Goal: Book appointment/travel/reservation

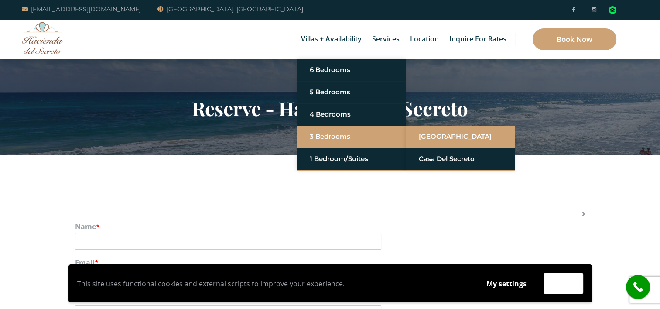
click at [419, 134] on link "[GEOGRAPHIC_DATA]" at bounding box center [460, 137] width 83 height 16
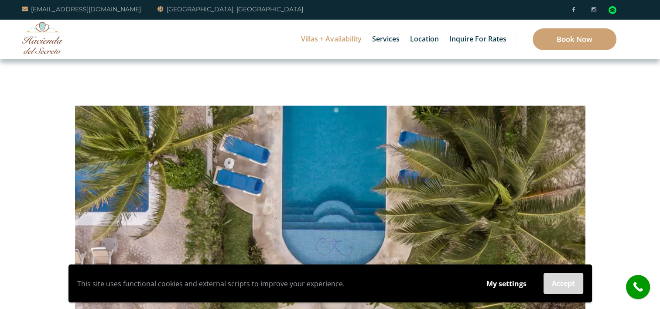
click at [561, 281] on button "Accept" at bounding box center [564, 283] width 40 height 21
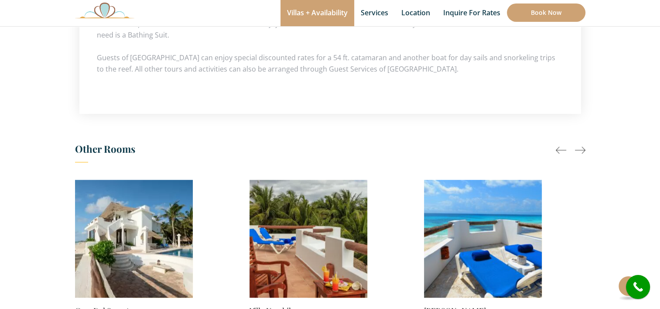
scroll to position [634, 0]
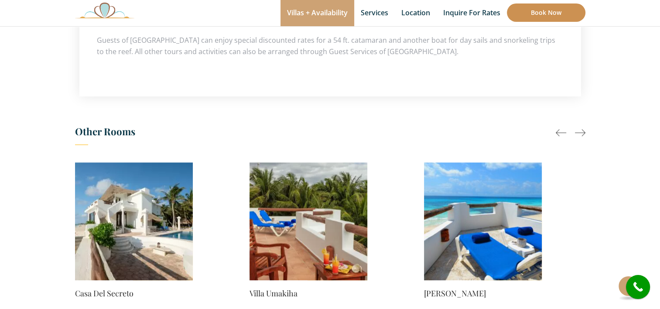
click at [539, 11] on link "Book Now" at bounding box center [546, 12] width 79 height 18
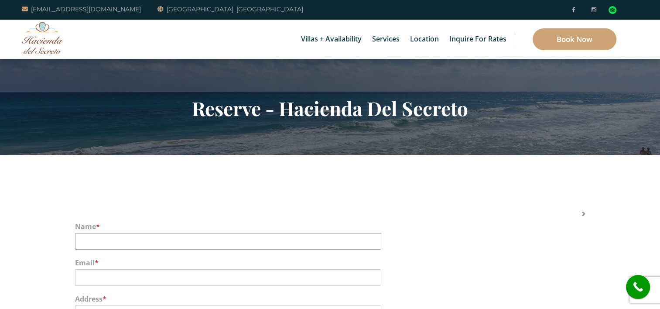
click at [124, 241] on input "Name *" at bounding box center [228, 241] width 306 height 17
type input "Warren Porter"
type input "wporter123@hotmail.com"
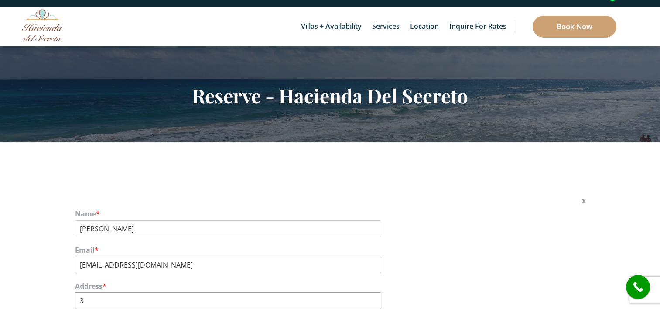
type input "31"
type input "elmhurst"
type input "KOMOKA"
type input "31"
type input "010__"
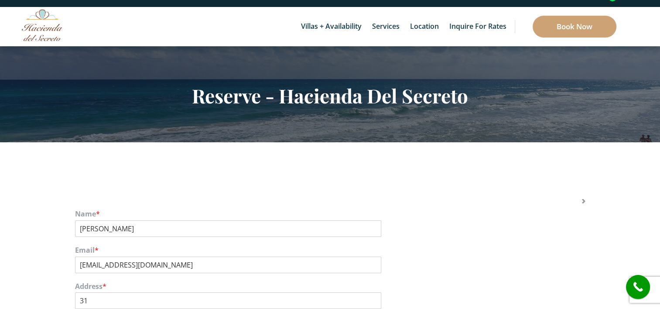
type input "(519) 521-7668"
type input "010__"
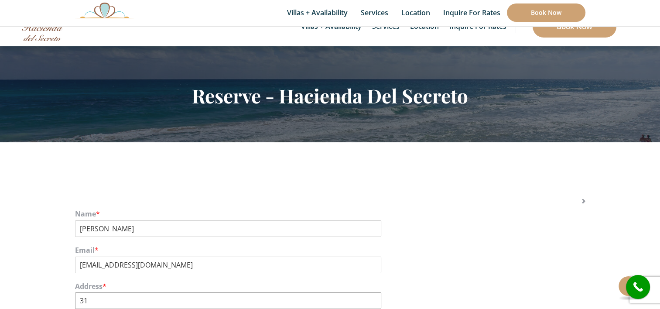
scroll to position [246, 0]
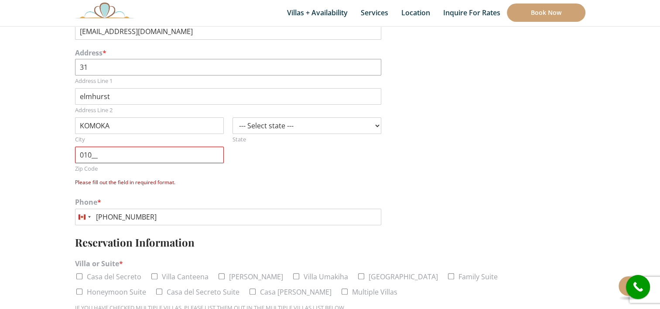
click at [93, 67] on input "31" at bounding box center [228, 67] width 306 height 17
type input "31 Elmhurst Street"
type input "e"
click at [372, 123] on select "--- Select state --- Alabama Alaska Arizona Arkansas California Colorado Connec…" at bounding box center [307, 125] width 149 height 17
click at [440, 144] on div "Address * 31 Elmhurst Street Address Line 1 Address Line 2 KOMOKA City --- Sele…" at bounding box center [330, 118] width 511 height 149
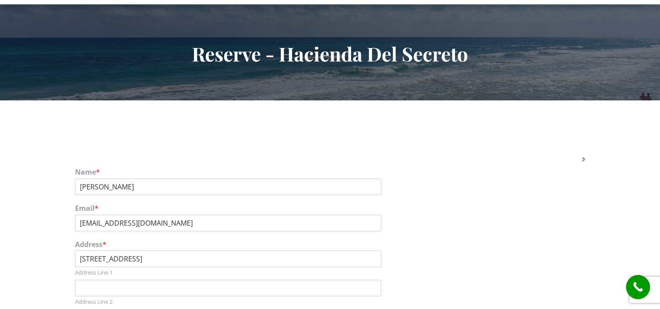
scroll to position [0, 0]
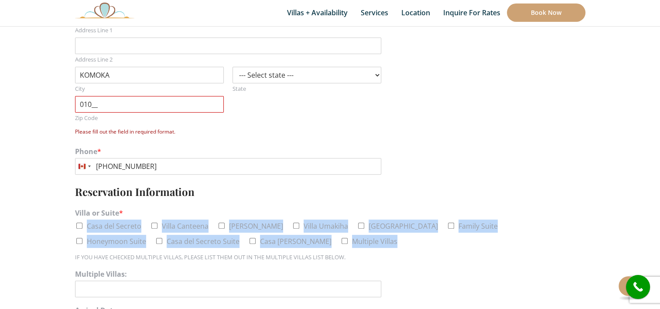
scroll to position [314, 0]
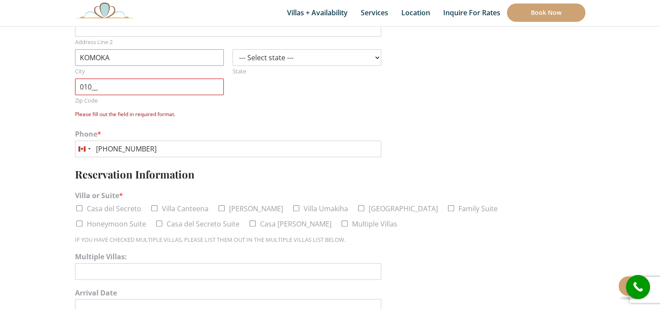
click at [124, 57] on input "KOMOKA" at bounding box center [149, 57] width 149 height 17
type input "K"
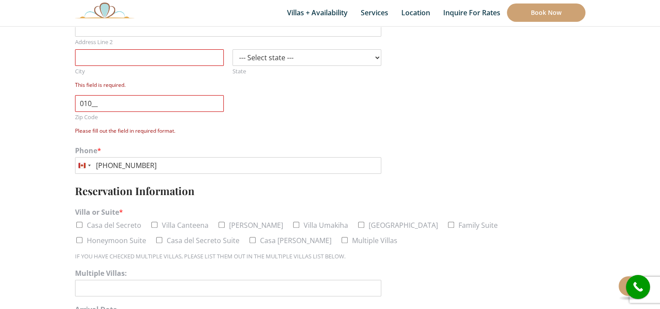
click at [114, 90] on label "This field is required." at bounding box center [149, 85] width 149 height 13
click at [114, 66] on input "City" at bounding box center [149, 57] width 149 height 17
click at [108, 105] on input "010__" at bounding box center [149, 103] width 149 height 17
type input "0____"
click at [108, 105] on input "Zip Code" at bounding box center [149, 103] width 149 height 17
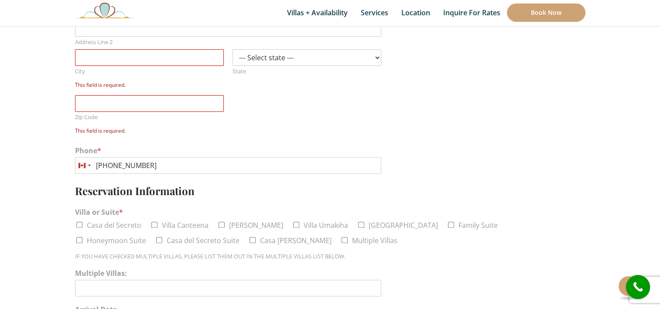
click at [255, 113] on div "Zip Code This field is required." at bounding box center [228, 116] width 306 height 42
click at [85, 102] on input "Zip Code" at bounding box center [149, 103] width 149 height 17
type input "0____"
click at [295, 96] on div "Zip Code This field is required." at bounding box center [228, 116] width 306 height 42
click at [142, 61] on input "City" at bounding box center [149, 57] width 149 height 17
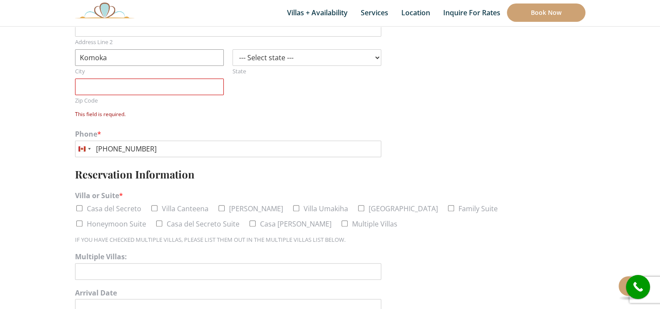
type input "Komoka"
click at [262, 88] on div "Zip Code This field is required." at bounding box center [228, 100] width 306 height 42
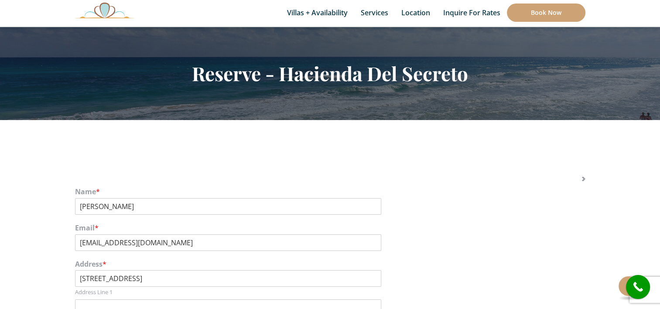
scroll to position [0, 0]
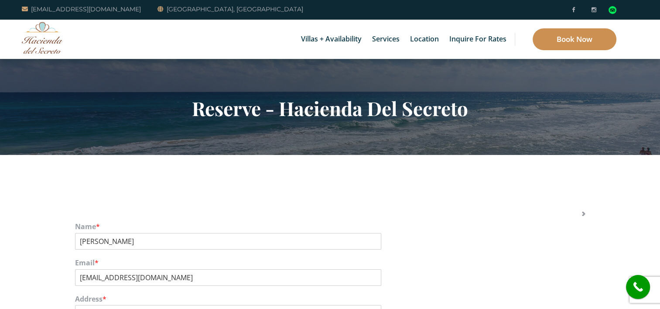
click at [573, 40] on link "Book Now" at bounding box center [575, 39] width 84 height 22
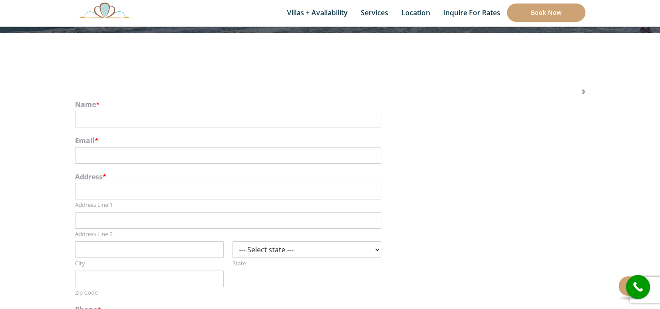
scroll to position [203, 0]
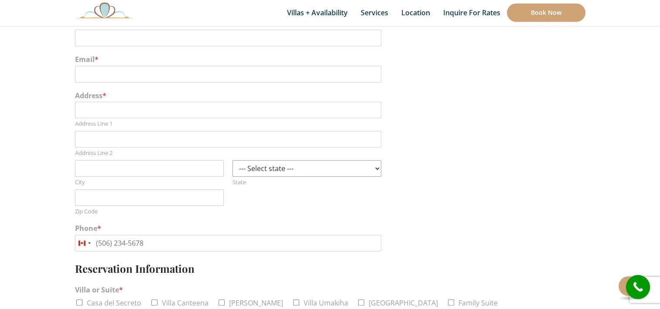
click at [375, 168] on select "--- Select state --- [US_STATE] [US_STATE] [US_STATE] [US_STATE] [US_STATE] [US…" at bounding box center [307, 168] width 149 height 17
click at [336, 186] on div "Address * Address Line 1 Address Line 2 City --- Select state --- [US_STATE] [U…" at bounding box center [330, 153] width 511 height 133
